Goal: Obtain resource: Obtain resource

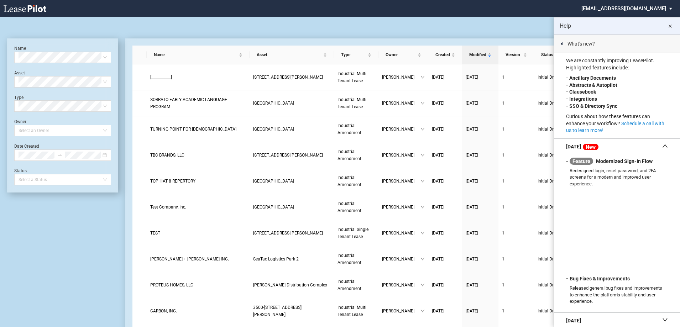
click at [673, 26] on md-icon "close" at bounding box center [670, 26] width 9 height 9
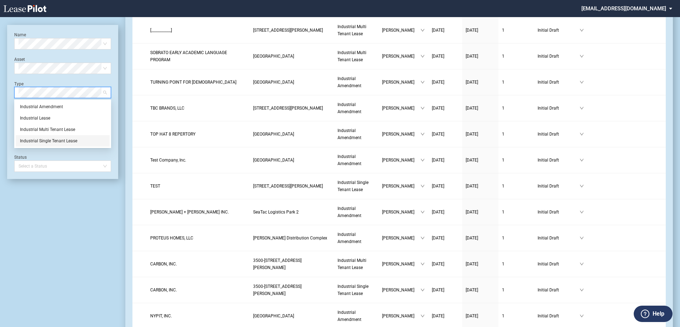
scroll to position [36, 0]
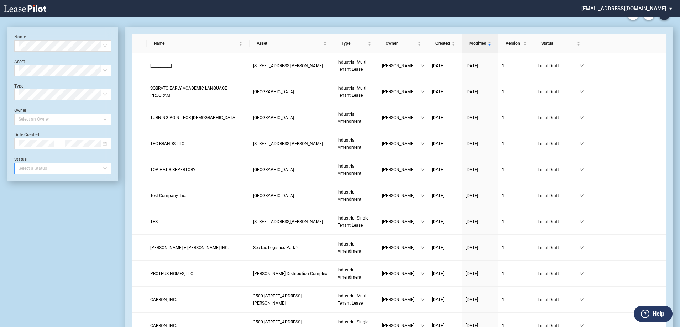
scroll to position [0, 0]
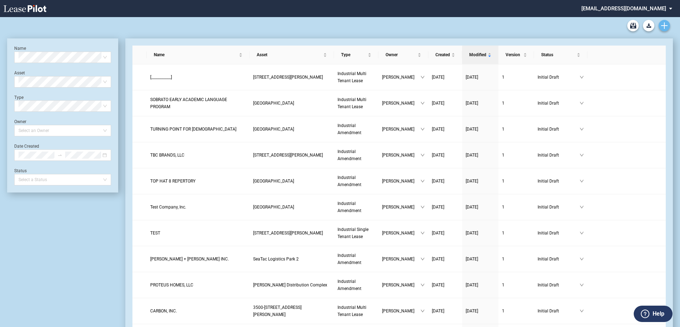
click at [663, 23] on icon "Create new document" at bounding box center [665, 25] width 6 height 6
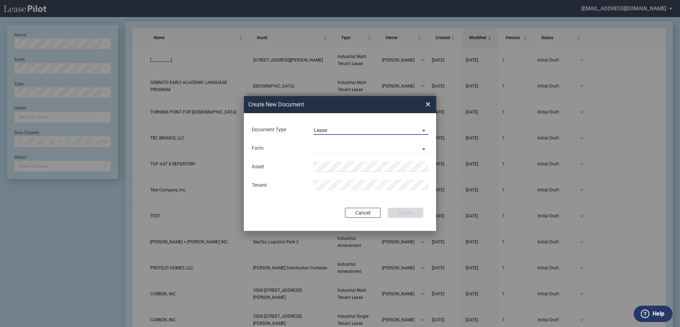
click at [423, 129] on span "Document Type: \aLease\a" at bounding box center [422, 130] width 9 height 7
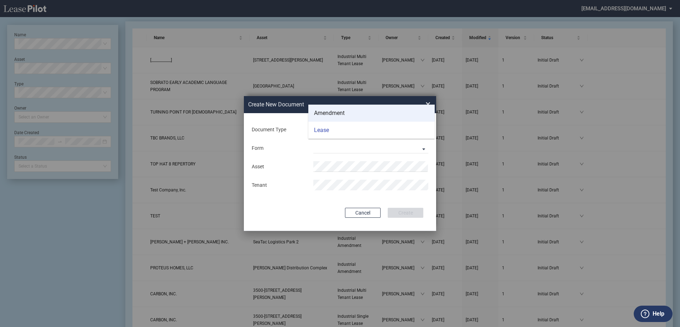
click at [387, 116] on md-option "Amendment" at bounding box center [372, 113] width 126 height 17
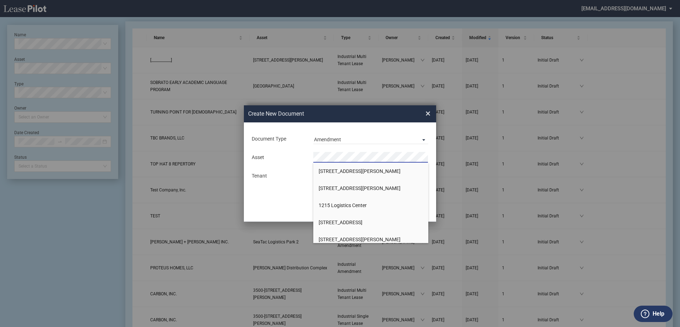
click at [284, 215] on div "Document Type Amendment Deal Type Industrial Deal Type Industrial Form Industri…" at bounding box center [340, 172] width 192 height 99
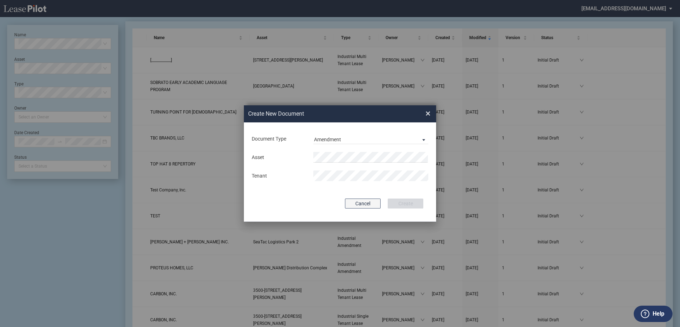
click at [378, 205] on button "Cancel" at bounding box center [363, 204] width 36 height 10
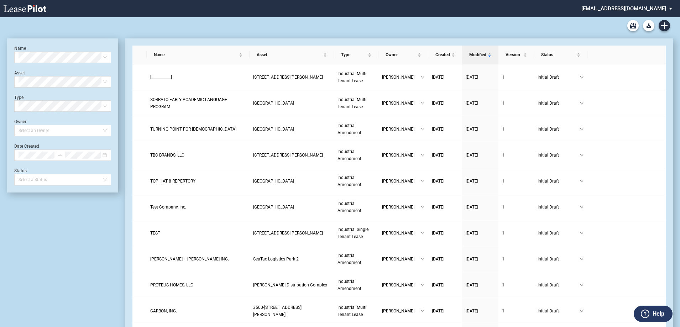
click at [667, 8] on md-select "[EMAIL_ADDRESS][DOMAIN_NAME] Change Password 2-Factor Authentication Sign Out" at bounding box center [630, 8] width 98 height 16
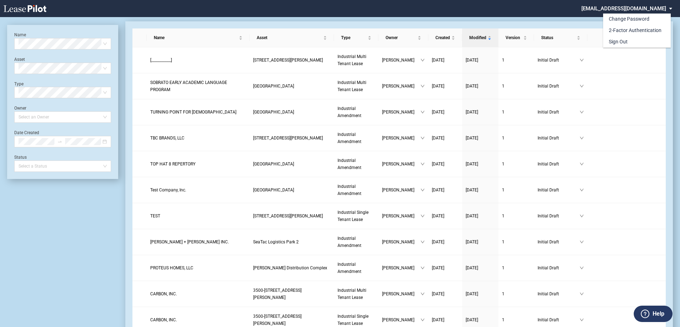
click at [578, 16] on md-backdrop at bounding box center [340, 172] width 680 height 345
drag, startPoint x: 640, startPoint y: 0, endPoint x: 534, endPoint y: 10, distance: 106.6
click at [534, 10] on div at bounding box center [492, 8] width 164 height 17
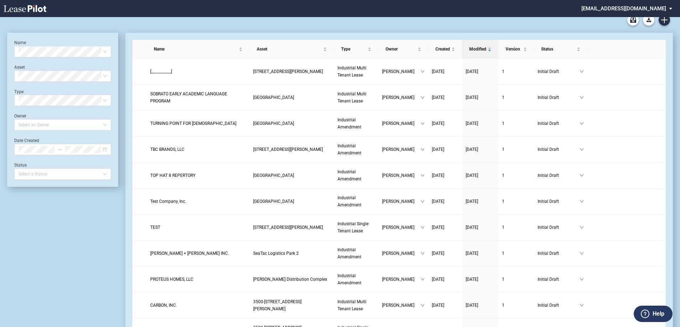
scroll to position [0, 0]
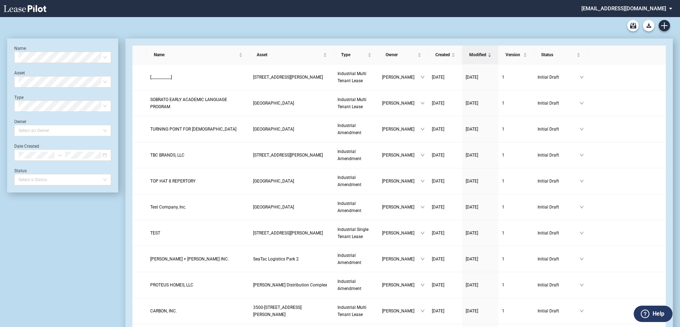
click at [20, 6] on icon at bounding box center [25, 8] width 43 height 7
click at [644, 26] on button "Download Blank Form" at bounding box center [648, 25] width 11 height 11
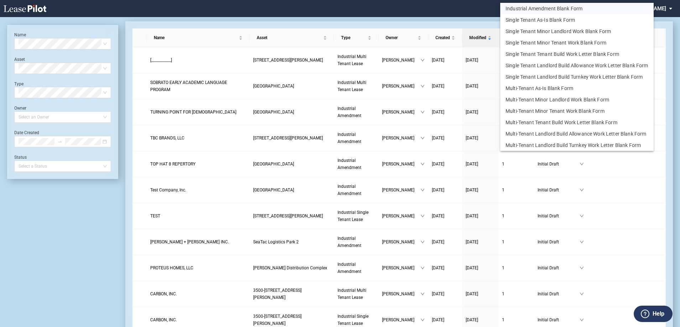
click at [529, 9] on button "Industrial Amendment Blank Form" at bounding box center [578, 8] width 154 height 11
